Goal: Navigation & Orientation: Find specific page/section

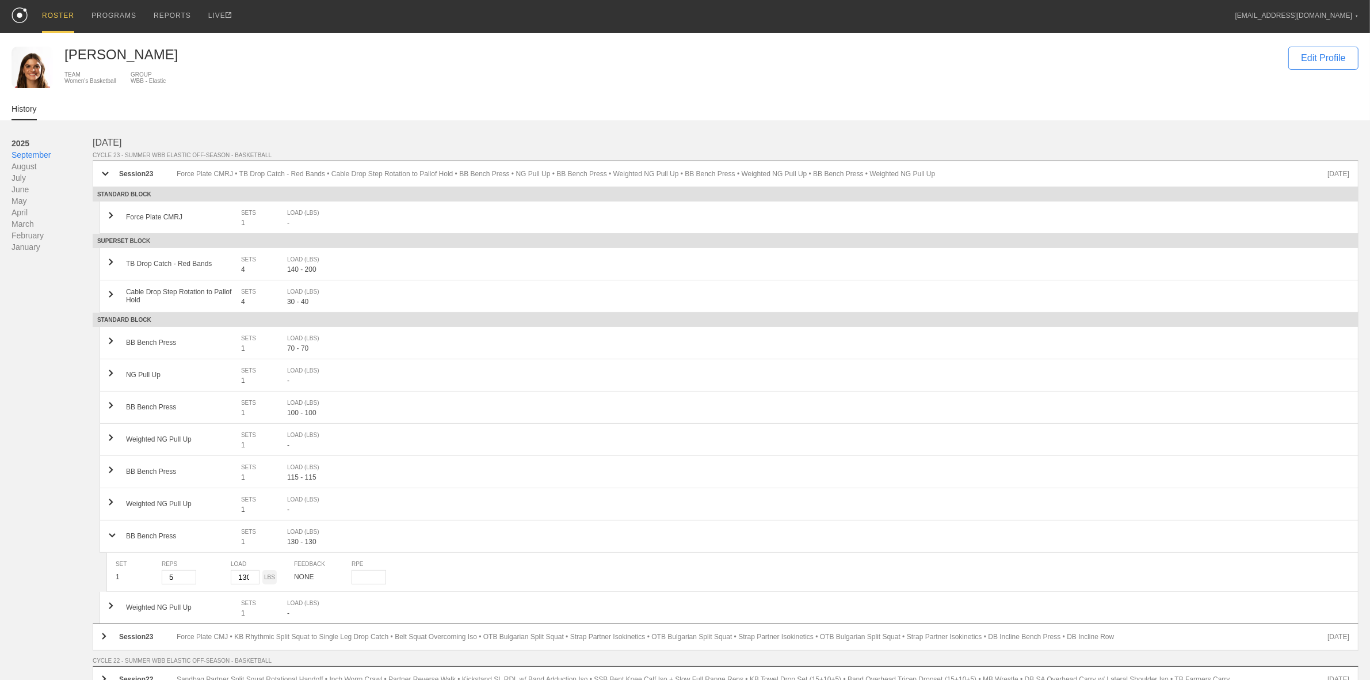
click at [47, 18] on div "ROSTER" at bounding box center [58, 16] width 32 height 33
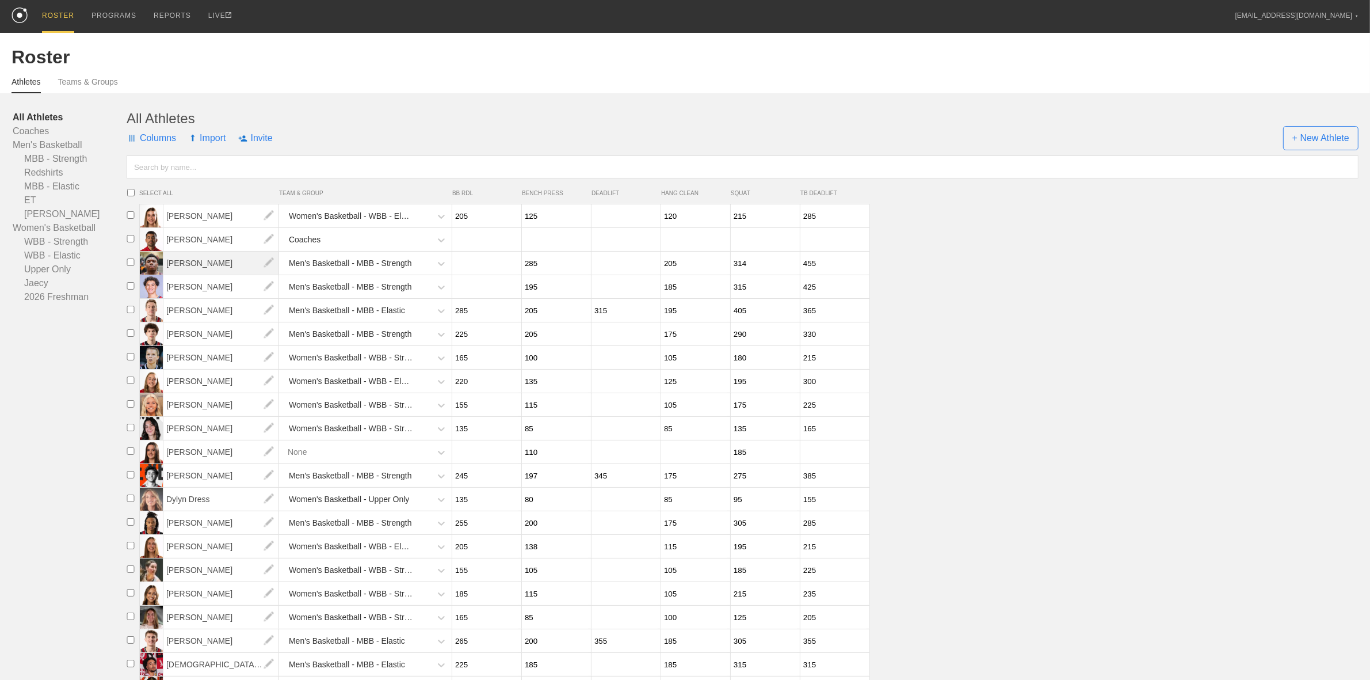
click at [170, 262] on span "[PERSON_NAME]" at bounding box center [221, 263] width 116 height 23
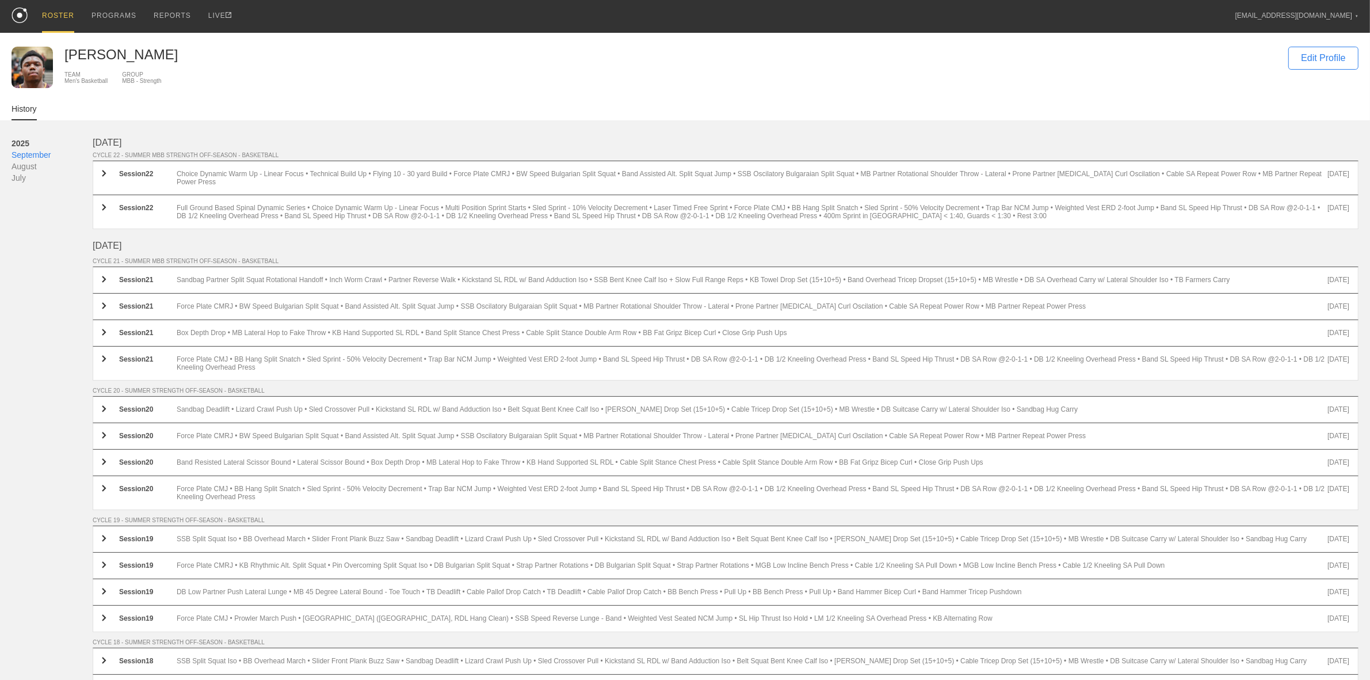
click at [58, 16] on div "ROSTER" at bounding box center [58, 16] width 32 height 33
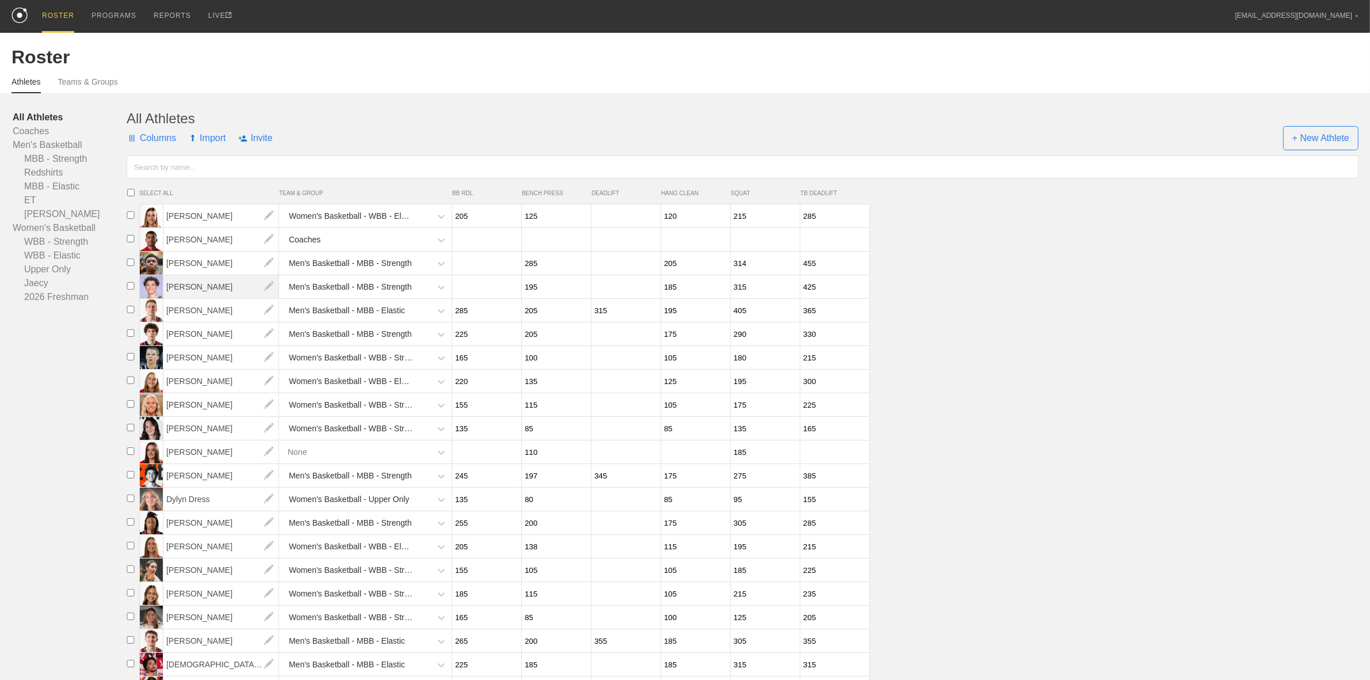
click at [214, 292] on span "[PERSON_NAME]" at bounding box center [221, 286] width 116 height 23
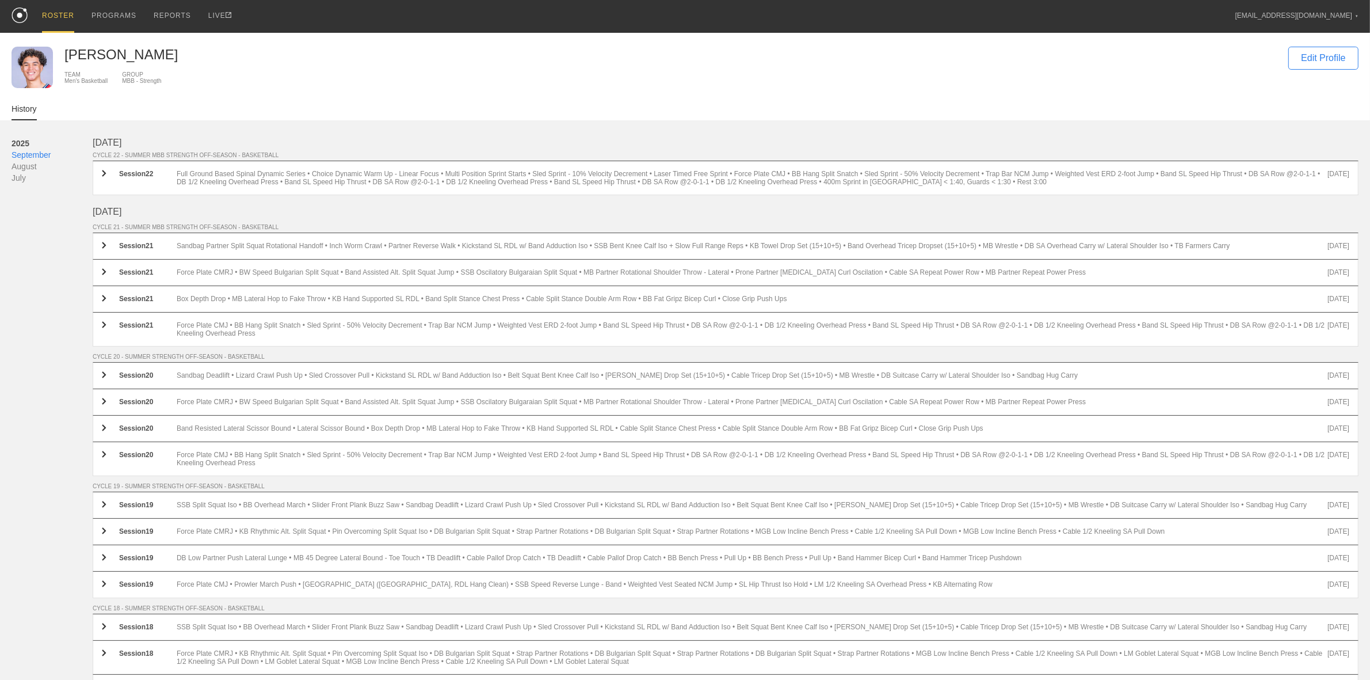
click at [51, 16] on div "ROSTER" at bounding box center [58, 16] width 32 height 33
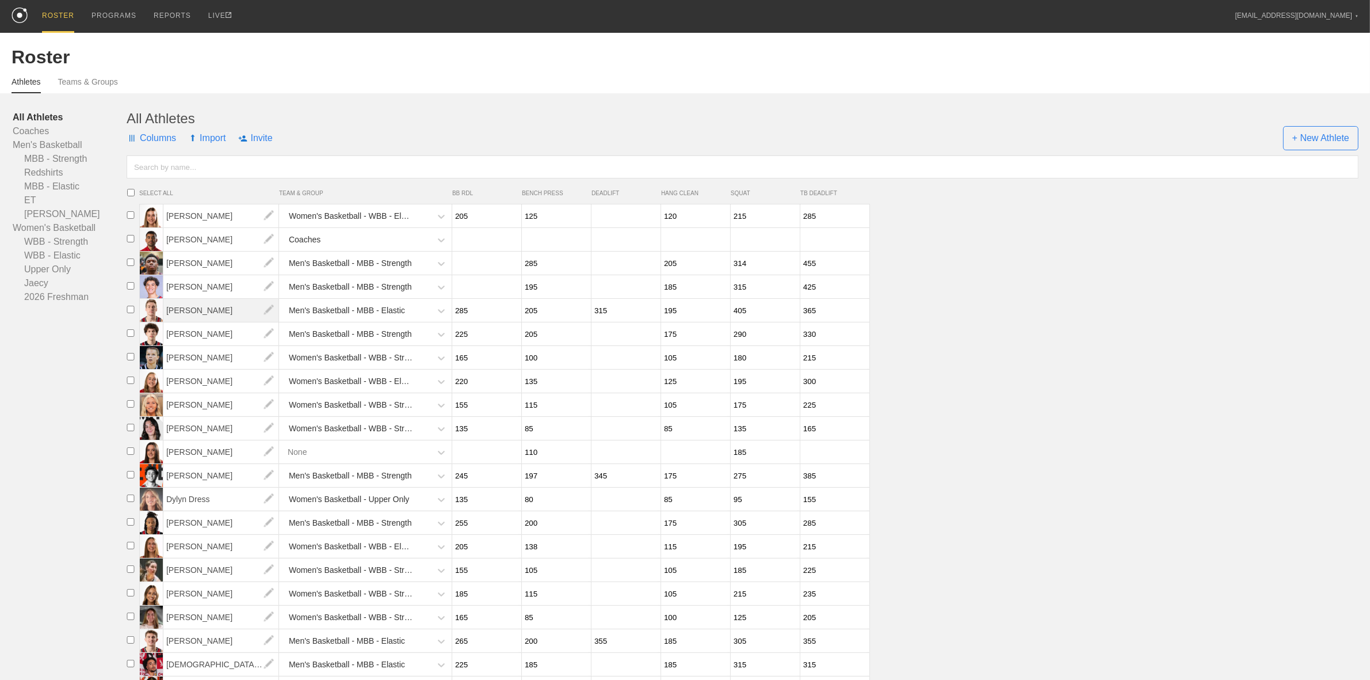
click at [203, 308] on span "[PERSON_NAME]" at bounding box center [221, 310] width 116 height 23
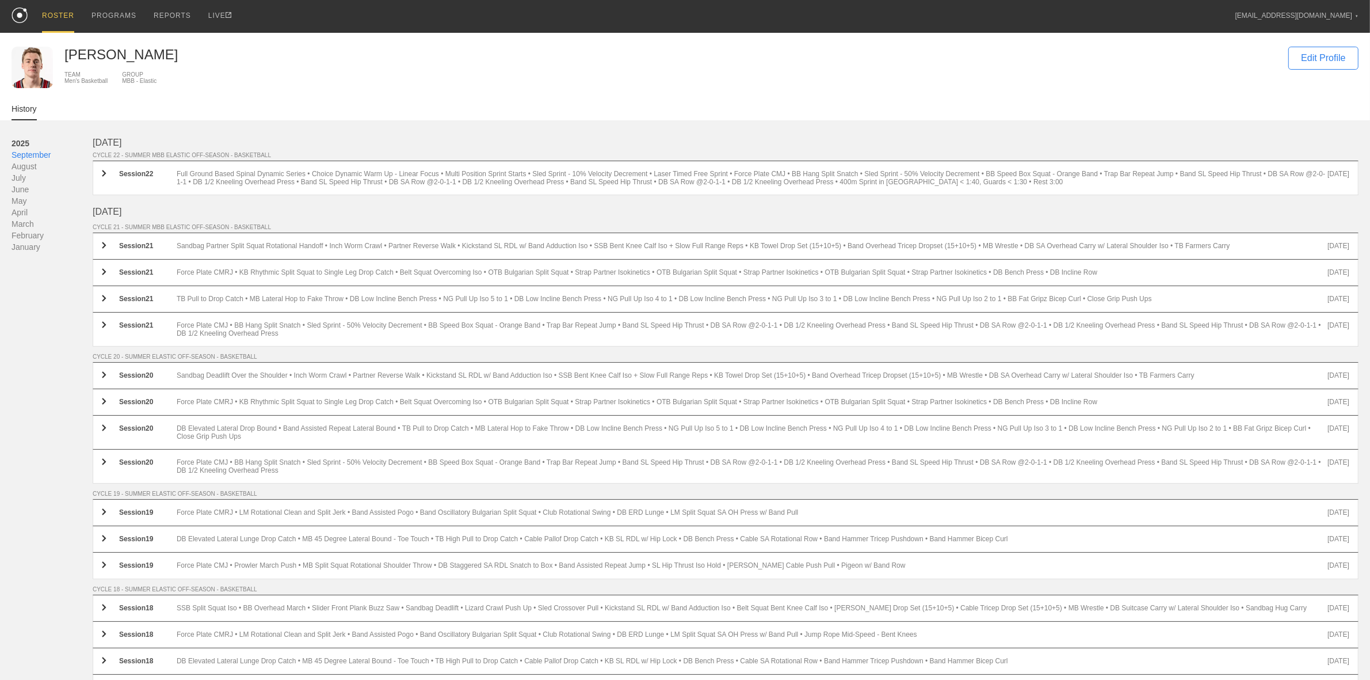
click at [56, 17] on div "ROSTER" at bounding box center [58, 16] width 32 height 33
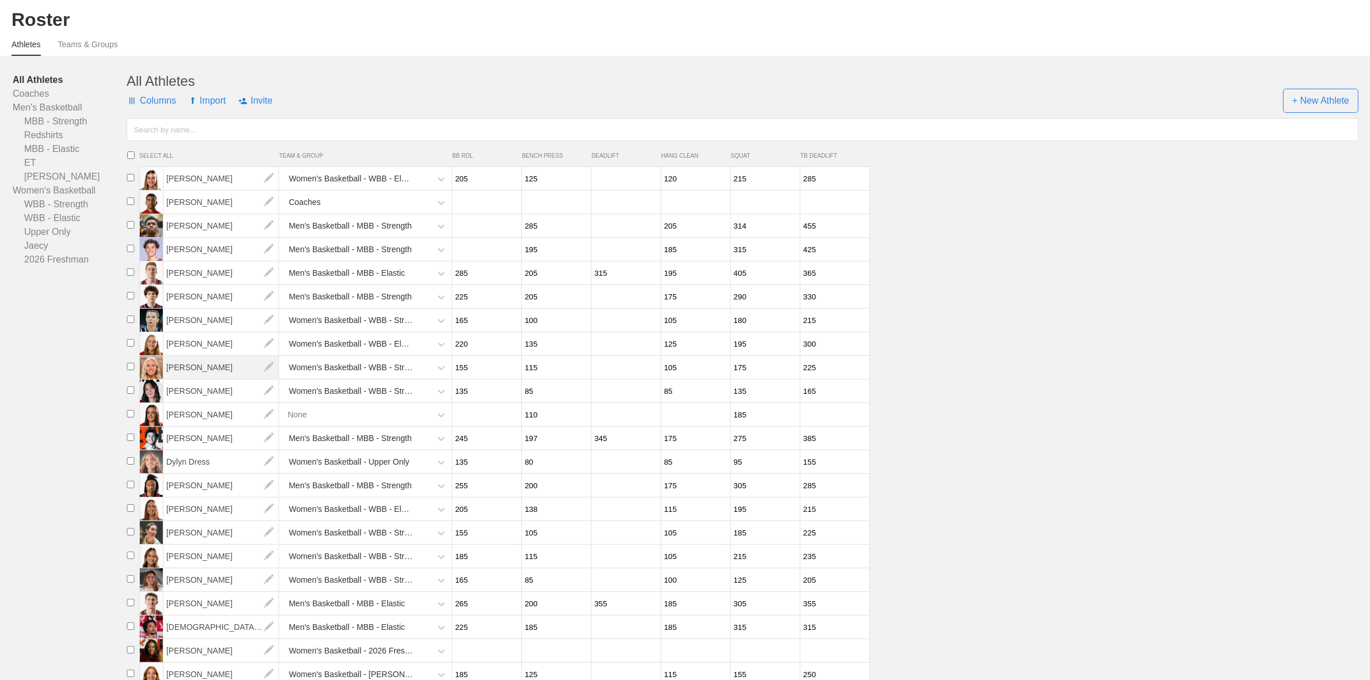
scroll to position [72, 0]
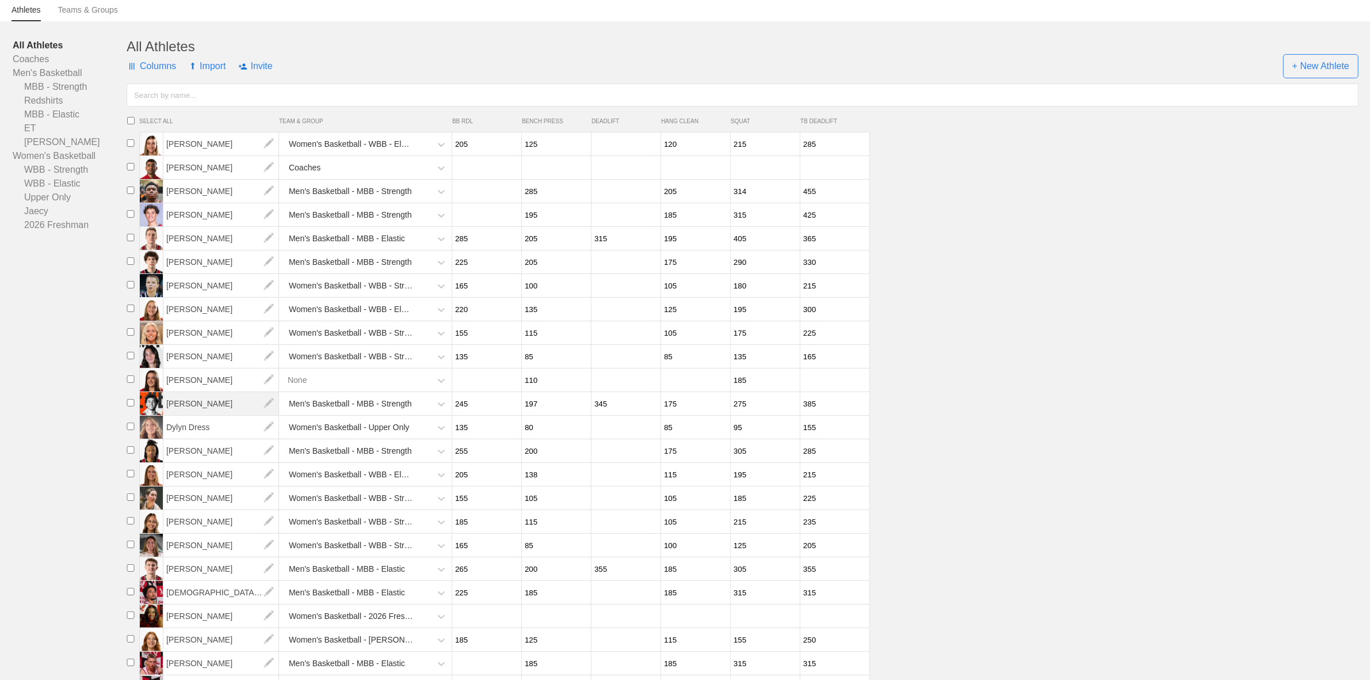
click at [193, 415] on span "[PERSON_NAME]" at bounding box center [221, 403] width 116 height 23
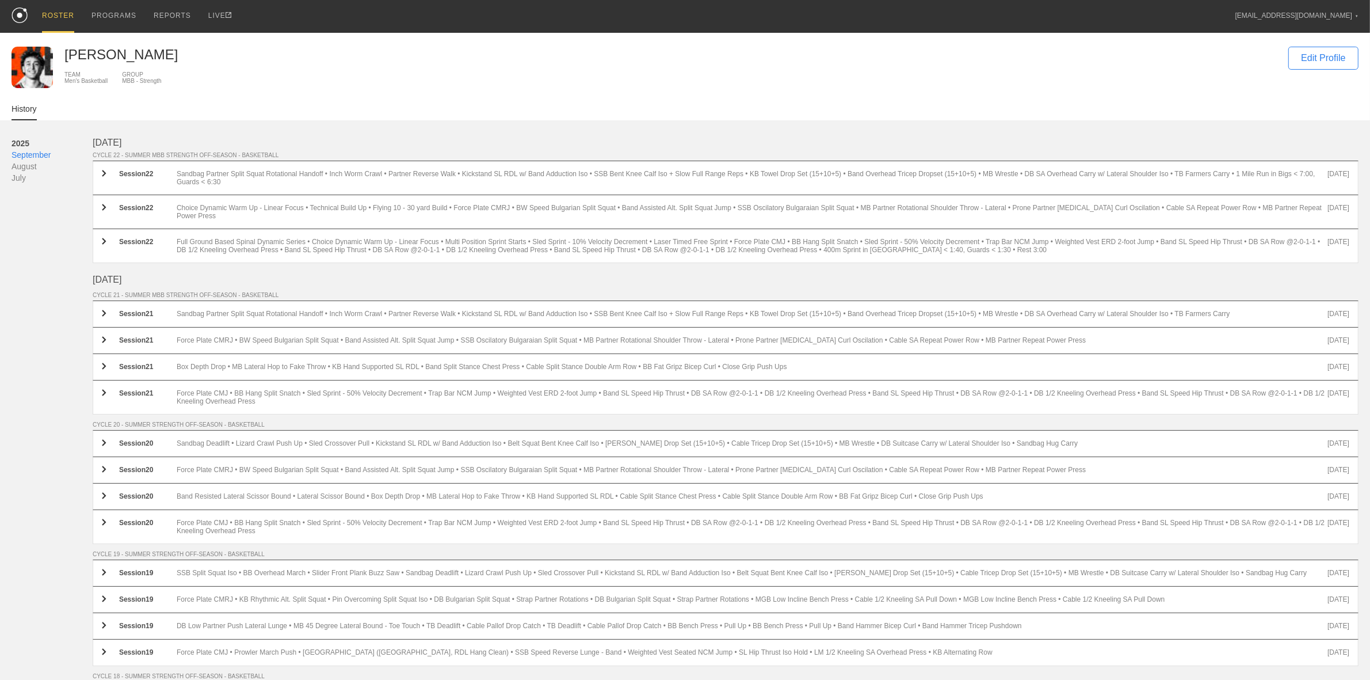
click at [52, 15] on div "ROSTER" at bounding box center [58, 16] width 32 height 33
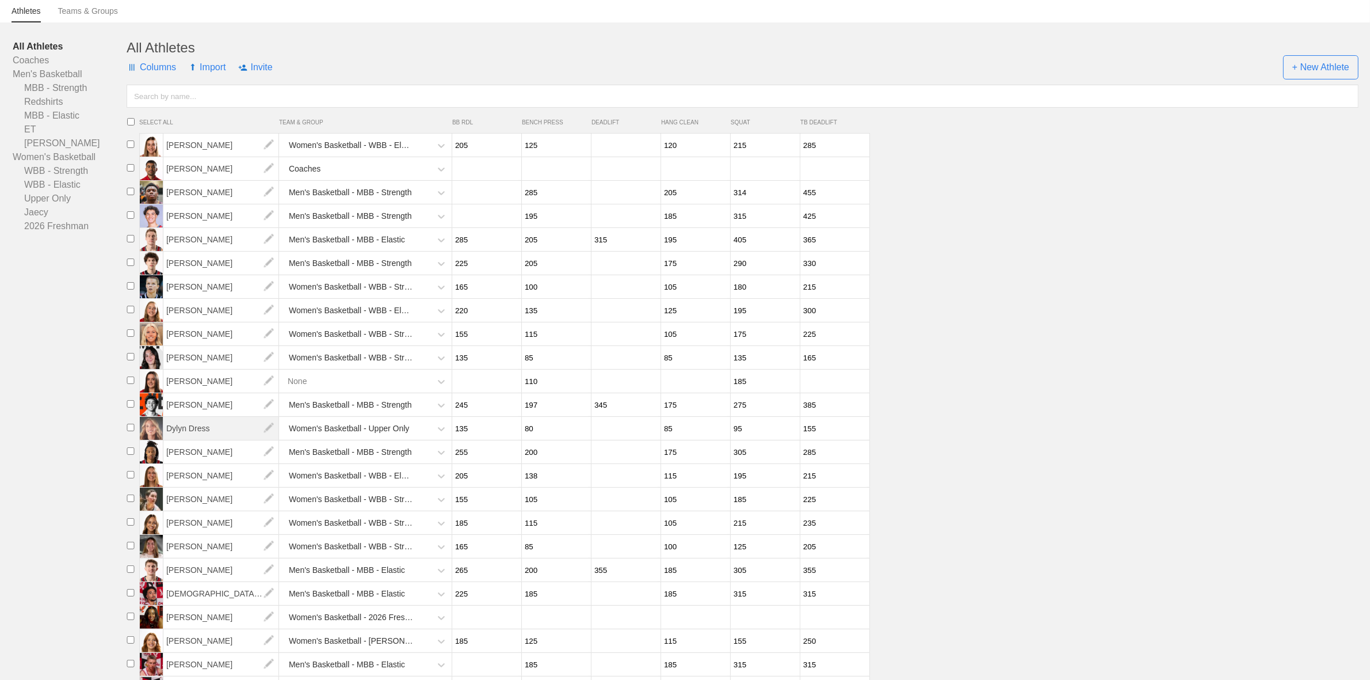
scroll to position [72, 0]
click at [52, 73] on link "Men's Basketball" at bounding box center [70, 73] width 114 height 14
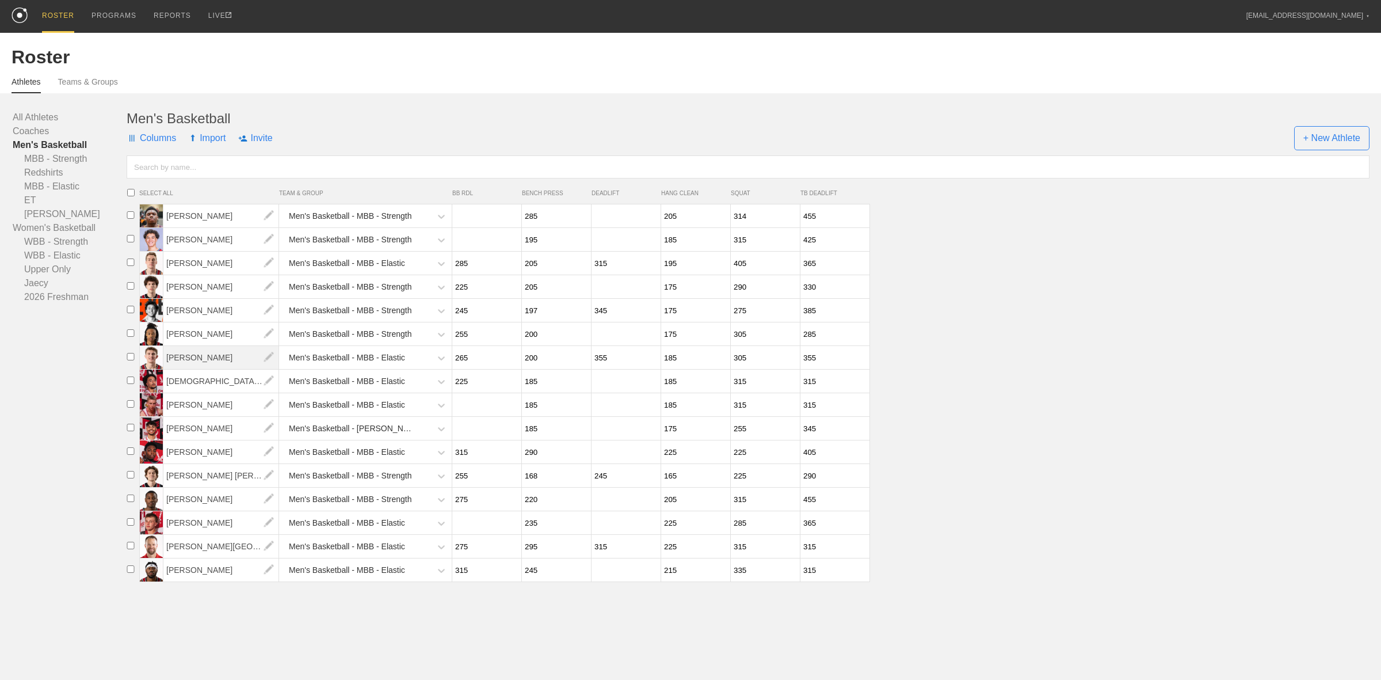
click at [196, 364] on span "[PERSON_NAME]" at bounding box center [221, 357] width 116 height 23
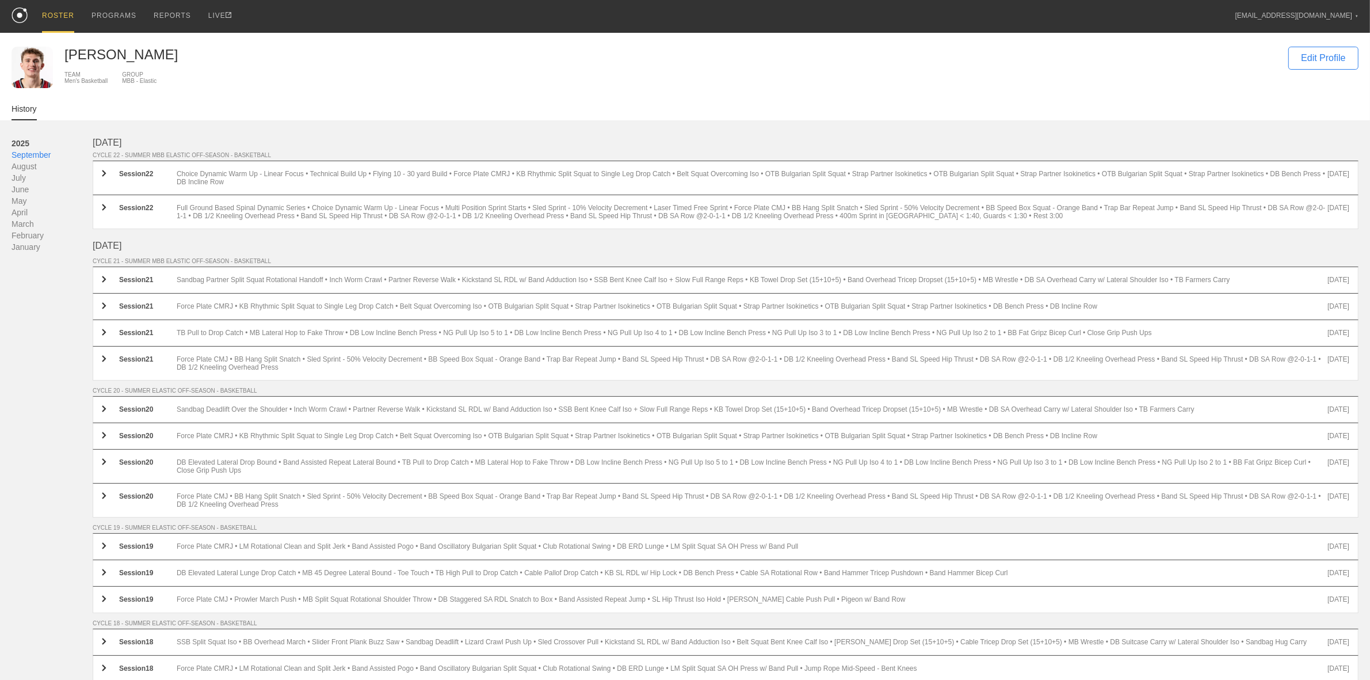
click at [58, 17] on div "ROSTER" at bounding box center [58, 16] width 32 height 33
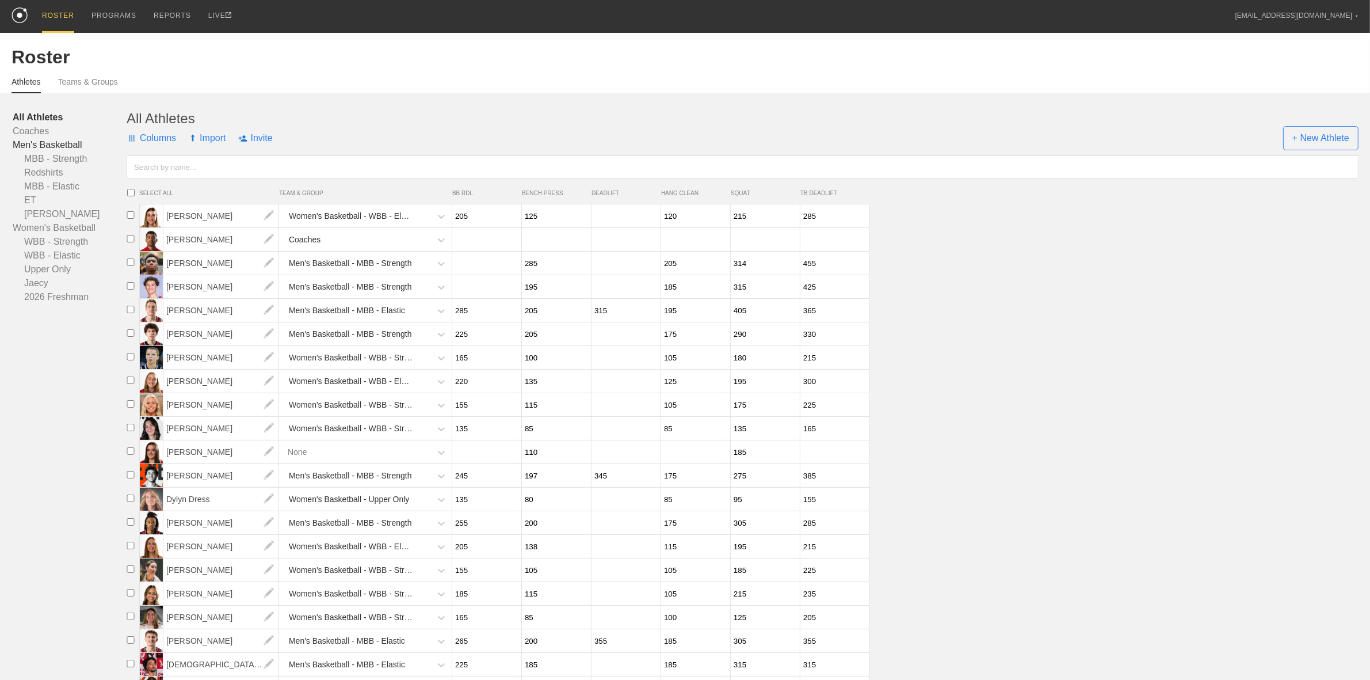
click at [56, 141] on link "Men's Basketball" at bounding box center [70, 145] width 114 height 14
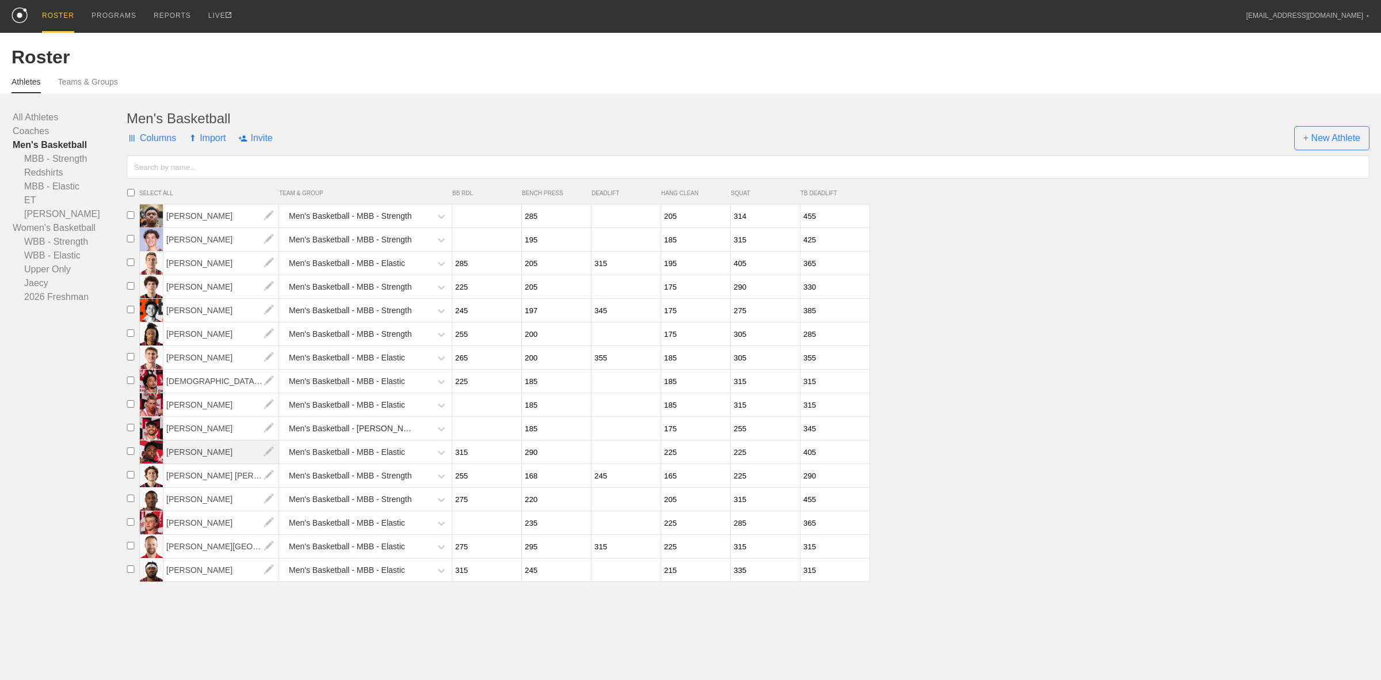
click at [202, 461] on span "[PERSON_NAME]" at bounding box center [221, 451] width 116 height 23
